Goal: Transaction & Acquisition: Purchase product/service

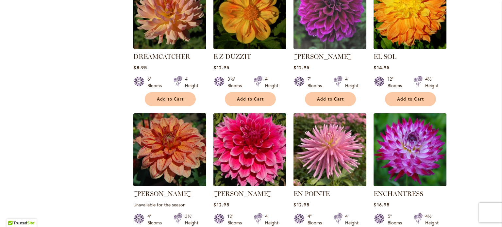
scroll to position [1769, 0]
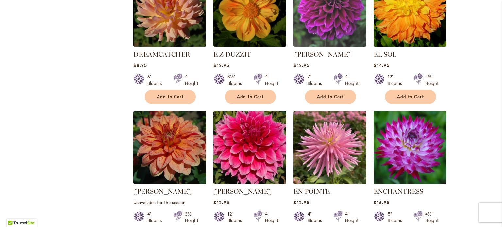
type input "**********"
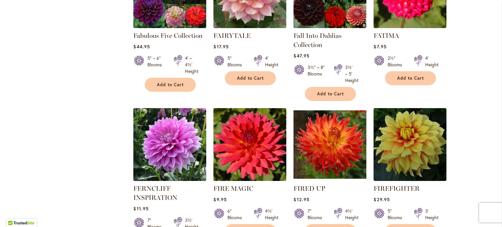
scroll to position [2202, 0]
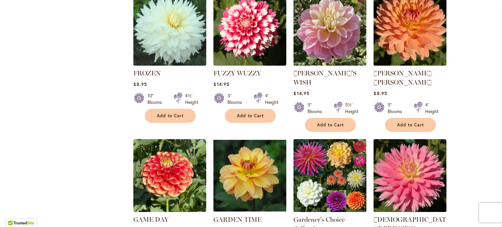
scroll to position [463, 0]
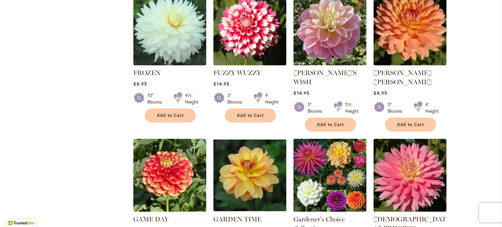
type input "**********"
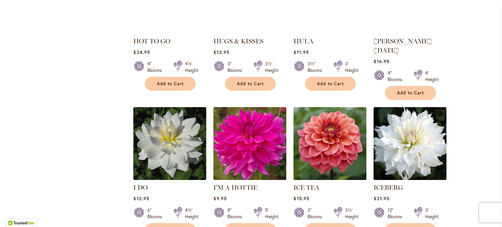
scroll to position [2205, 0]
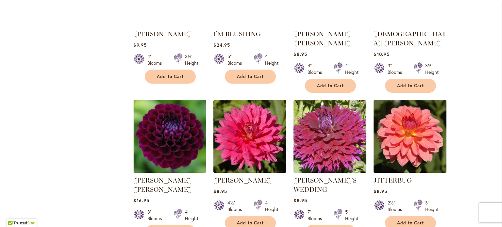
scroll to position [491, 0]
type input "**********"
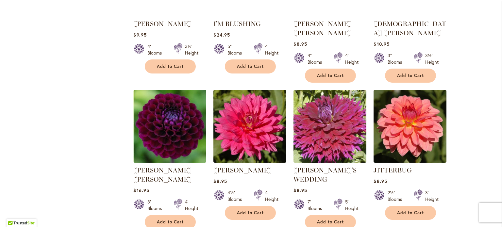
scroll to position [501, 0]
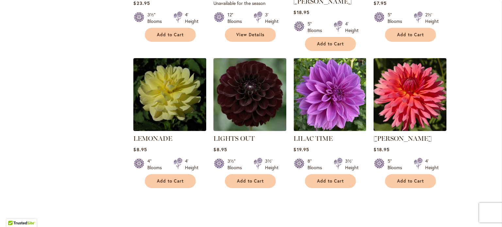
scroll to position [1412, 0]
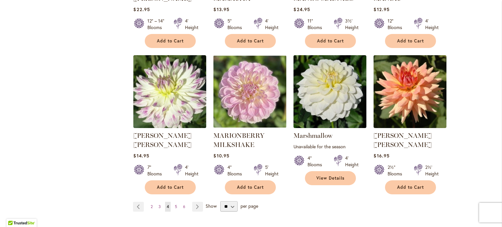
scroll to position [2231, 0]
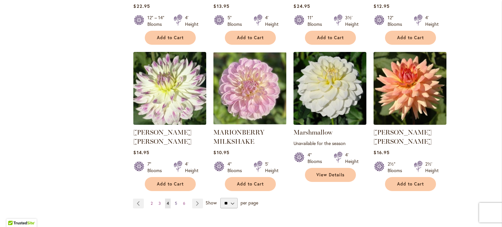
click at [175, 201] on span "5" at bounding box center [176, 203] width 2 height 5
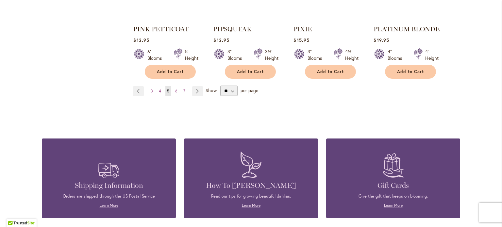
scroll to position [2339, 0]
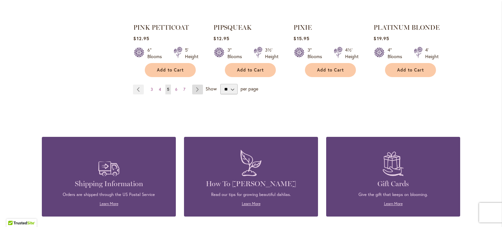
type input "**********"
click at [195, 85] on link "Page Next" at bounding box center [197, 90] width 11 height 10
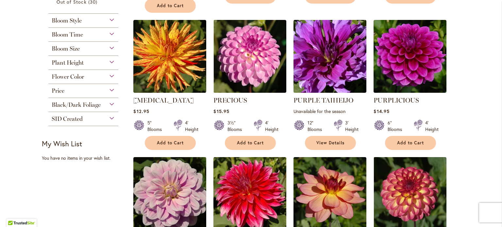
scroll to position [292, 0]
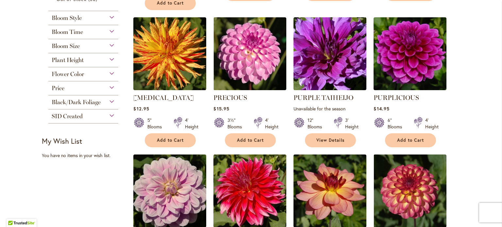
type input "**********"
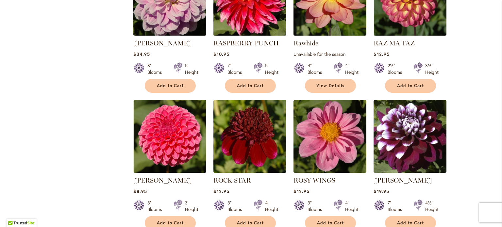
scroll to position [436, 0]
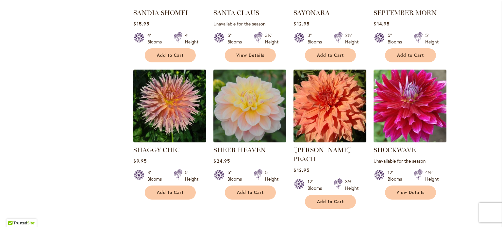
scroll to position [789, 0]
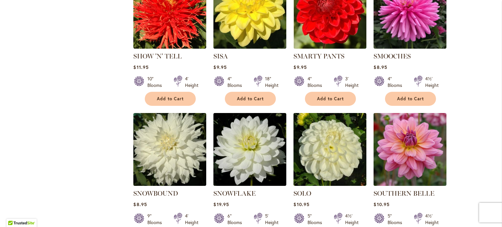
scroll to position [1029, 0]
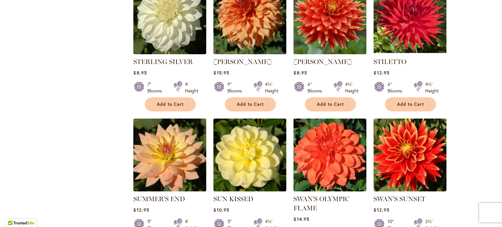
scroll to position [1448, 0]
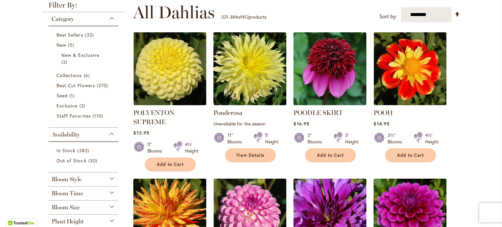
scroll to position [74, 0]
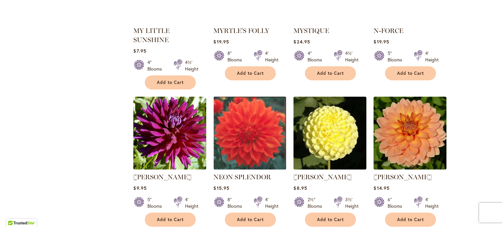
scroll to position [896, 0]
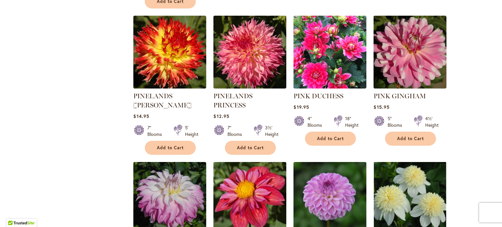
scroll to position [2139, 0]
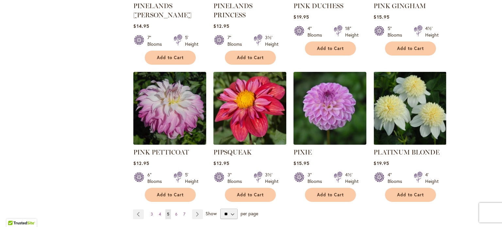
scroll to position [2260, 0]
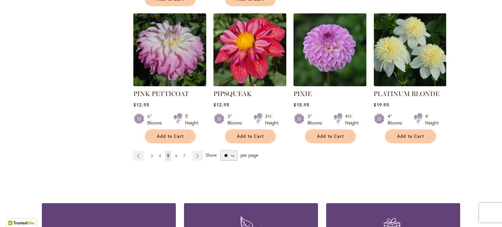
click at [175, 153] on span "6" at bounding box center [176, 155] width 2 height 5
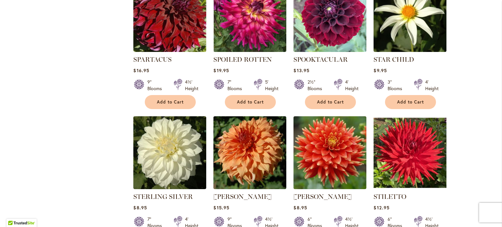
scroll to position [1301, 0]
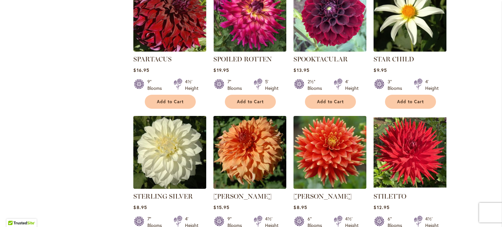
type input "**********"
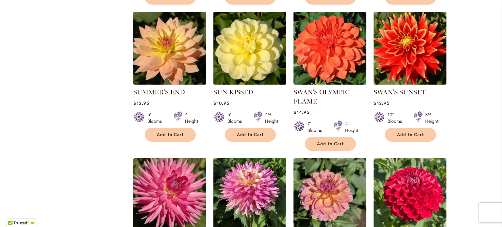
scroll to position [1562, 0]
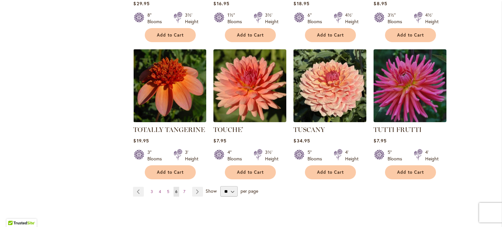
scroll to position [2209, 0]
click at [183, 189] on span "7" at bounding box center [184, 191] width 2 height 5
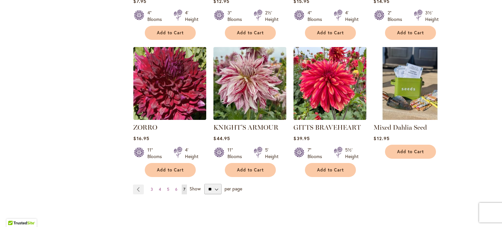
scroll to position [952, 0]
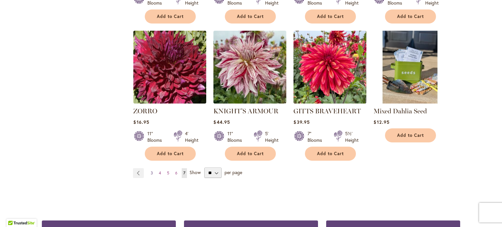
click at [151, 171] on span "3" at bounding box center [152, 173] width 2 height 5
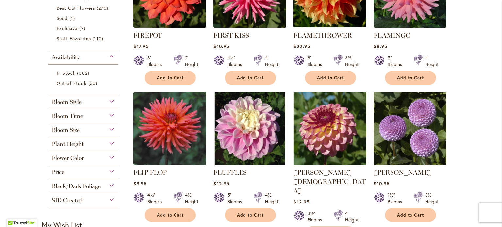
scroll to position [208, 0]
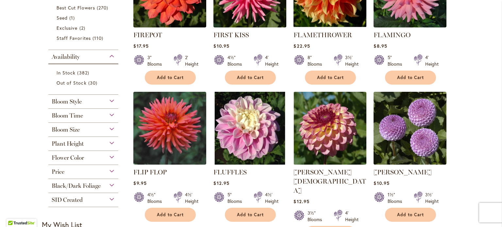
type input "**********"
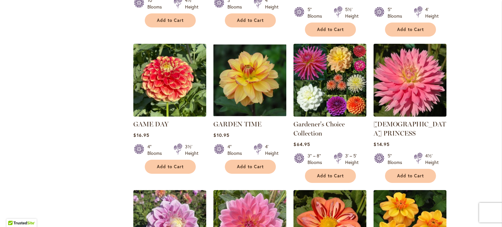
scroll to position [560, 0]
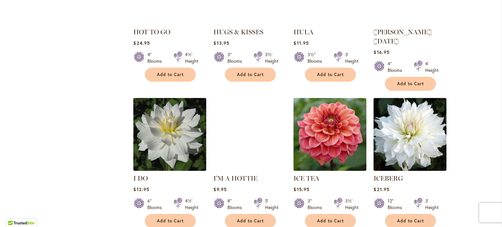
scroll to position [2213, 0]
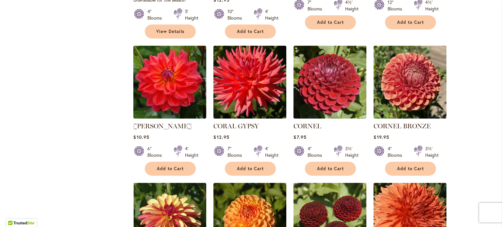
scroll to position [693, 0]
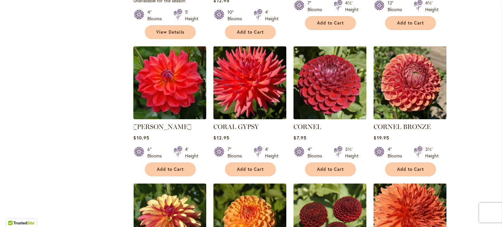
type input "**********"
click at [332, 122] on strong "CORNEL" at bounding box center [329, 126] width 73 height 9
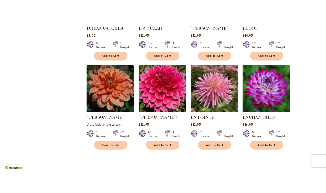
scroll to position [0, 0]
